Goal: Information Seeking & Learning: Learn about a topic

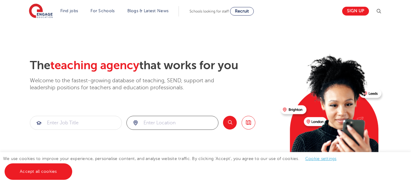
click at [163, 119] on input "search" at bounding box center [172, 122] width 91 height 13
click button "Submit" at bounding box center [0, 0] width 0 height 0
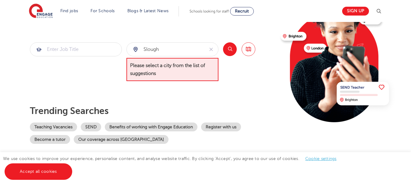
scroll to position [59, 0]
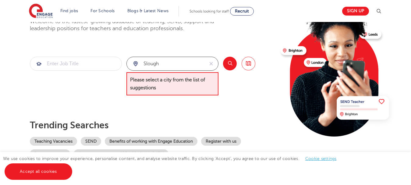
click at [189, 61] on input "slough" at bounding box center [165, 63] width 77 height 13
type input "s"
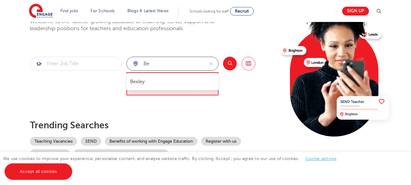
type input "b"
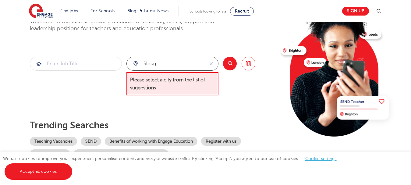
type input "slough"
click at [85, 55] on div "The teaching agency that works for you Welcome to the fastest-growing database …" at bounding box center [153, 78] width 246 height 159
click at [238, 68] on div "Search Browse all Jobs" at bounding box center [239, 76] width 32 height 39
click at [228, 66] on button "Search" at bounding box center [230, 64] width 14 height 14
click at [249, 127] on p "Trending searches" at bounding box center [153, 125] width 246 height 11
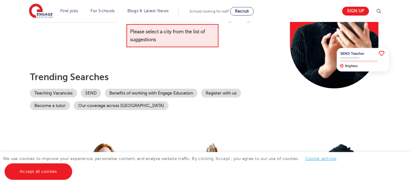
scroll to position [0, 0]
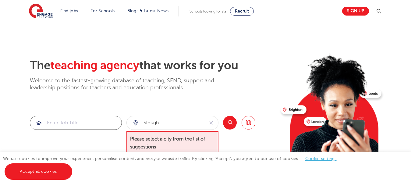
click at [83, 122] on input "search" at bounding box center [75, 122] width 91 height 13
type input "admin"
click at [230, 125] on button "Search" at bounding box center [230, 123] width 14 height 14
click at [245, 126] on link "Browse all Jobs" at bounding box center [249, 123] width 14 height 14
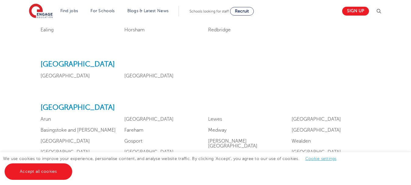
scroll to position [536, 0]
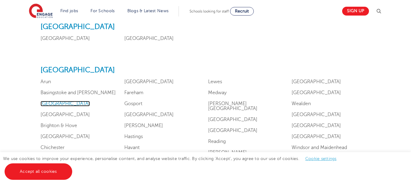
click at [53, 102] on link "Berkshire" at bounding box center [65, 103] width 49 height 5
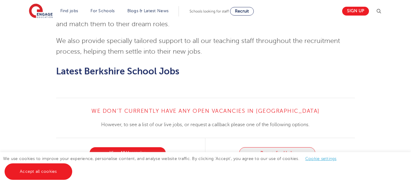
scroll to position [741, 0]
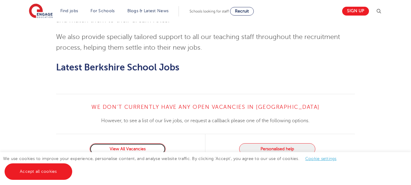
click at [131, 143] on link "View All Vacancies" at bounding box center [128, 149] width 76 height 12
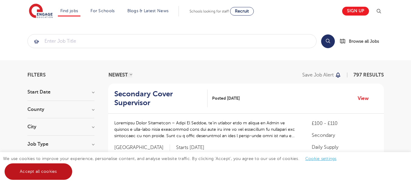
click at [65, 174] on link "Accept all cookies" at bounding box center [39, 171] width 68 height 16
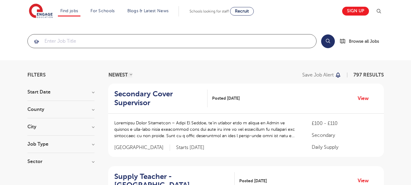
click at [71, 44] on input "search" at bounding box center [172, 40] width 289 height 13
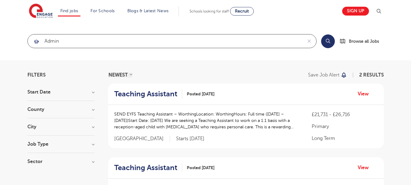
type input "admin"
click at [332, 44] on button "Search" at bounding box center [328, 41] width 14 height 14
click at [329, 42] on button "Search" at bounding box center [328, 41] width 14 height 14
click at [325, 46] on button "Search" at bounding box center [328, 41] width 14 height 14
click at [42, 92] on h3 "Start Date" at bounding box center [60, 92] width 67 height 5
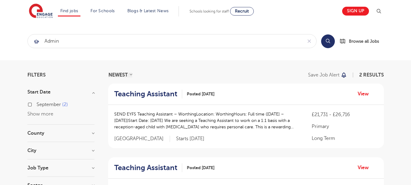
click at [41, 104] on span "September" at bounding box center [49, 104] width 24 height 5
click at [41, 104] on input "September 2" at bounding box center [39, 104] width 4 height 4
checkbox input "true"
click at [32, 105] on div "September 2" at bounding box center [60, 105] width 67 height 9
click at [299, 3] on section "Find jobs All vacancies We have one of the UK's largest database. and with hund…" at bounding box center [184, 11] width 310 height 22
